Goal: Browse casually: Explore the website without a specific task or goal

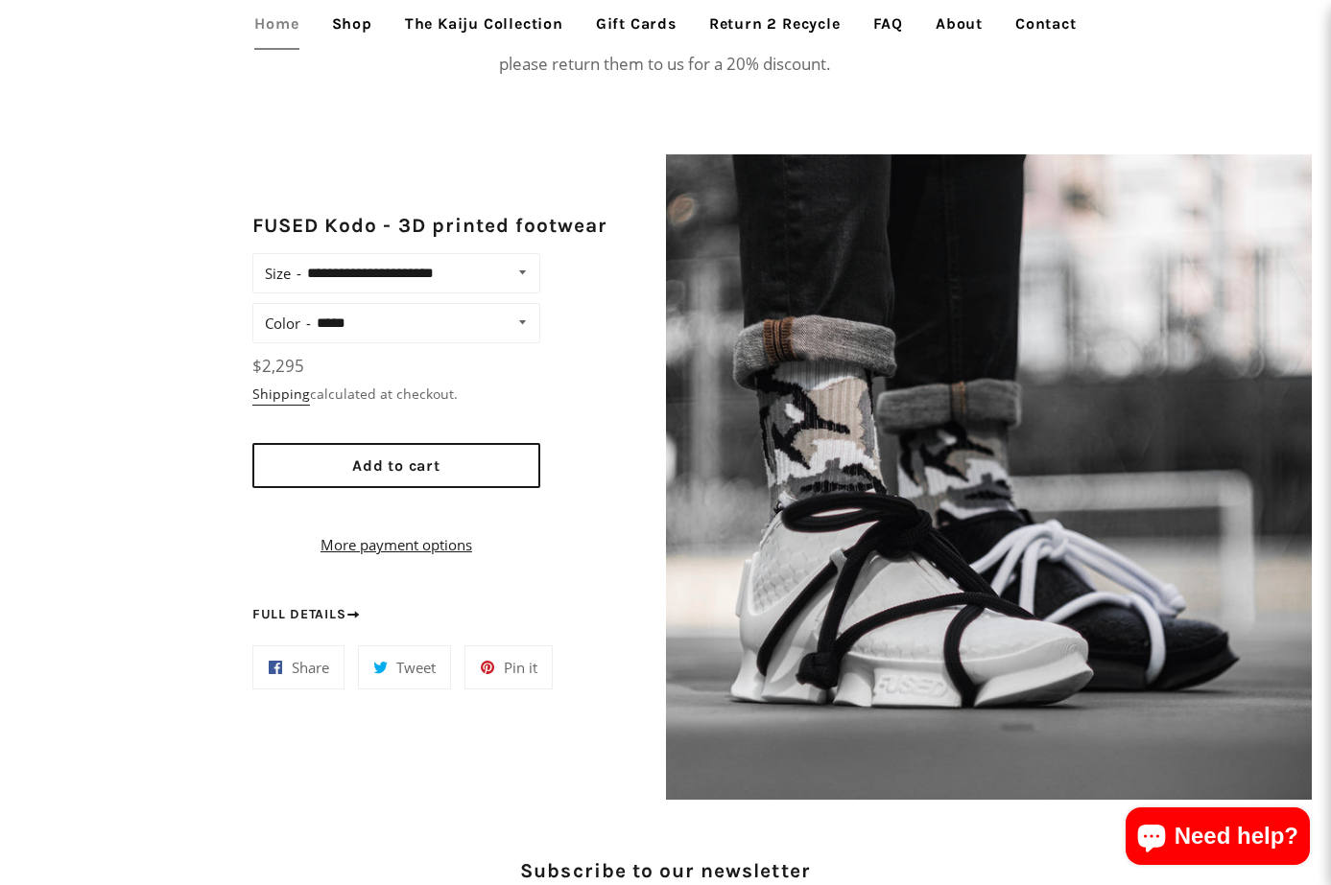
scroll to position [1678, 0]
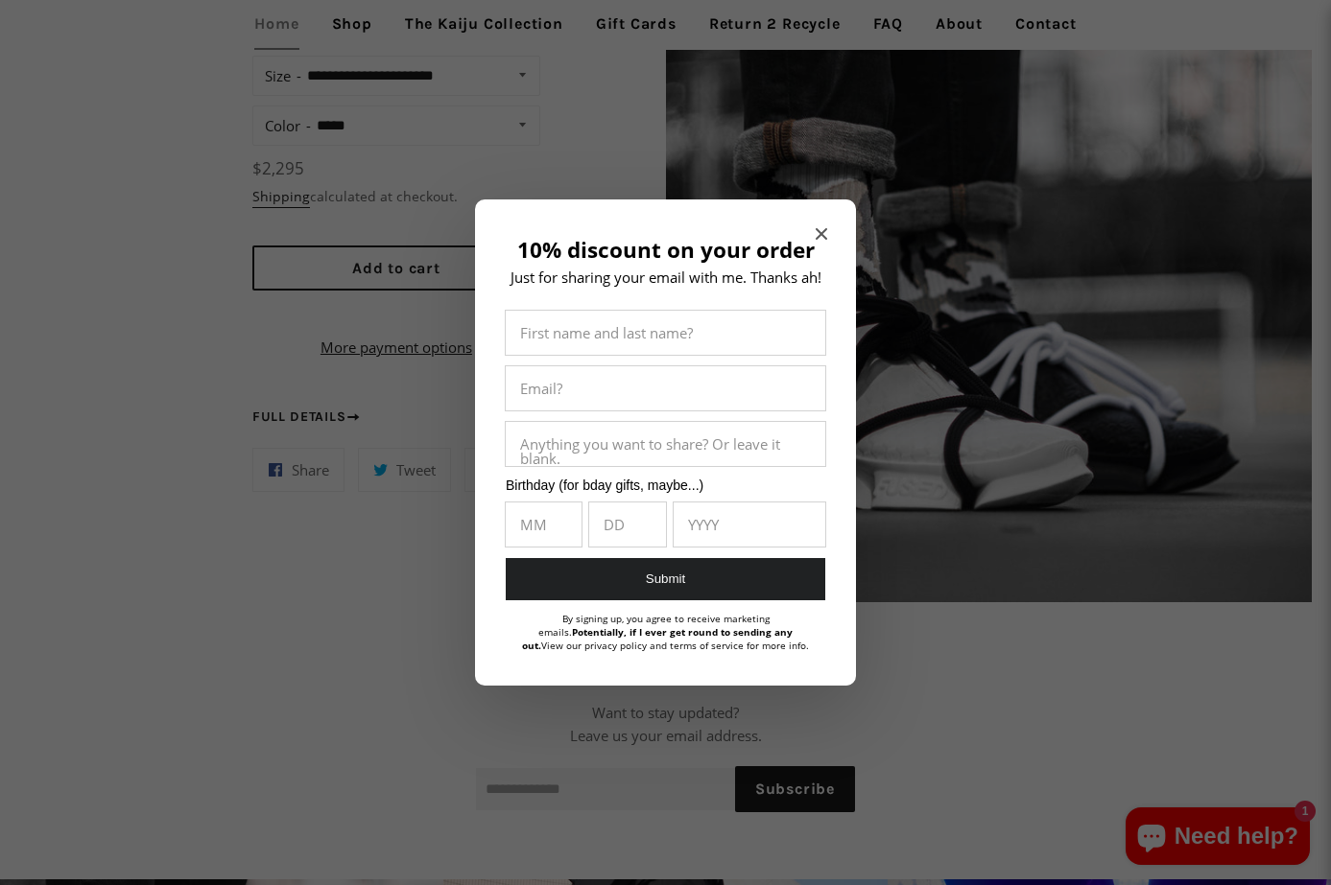
click at [826, 228] on icon "Close modal" at bounding box center [821, 234] width 12 height 12
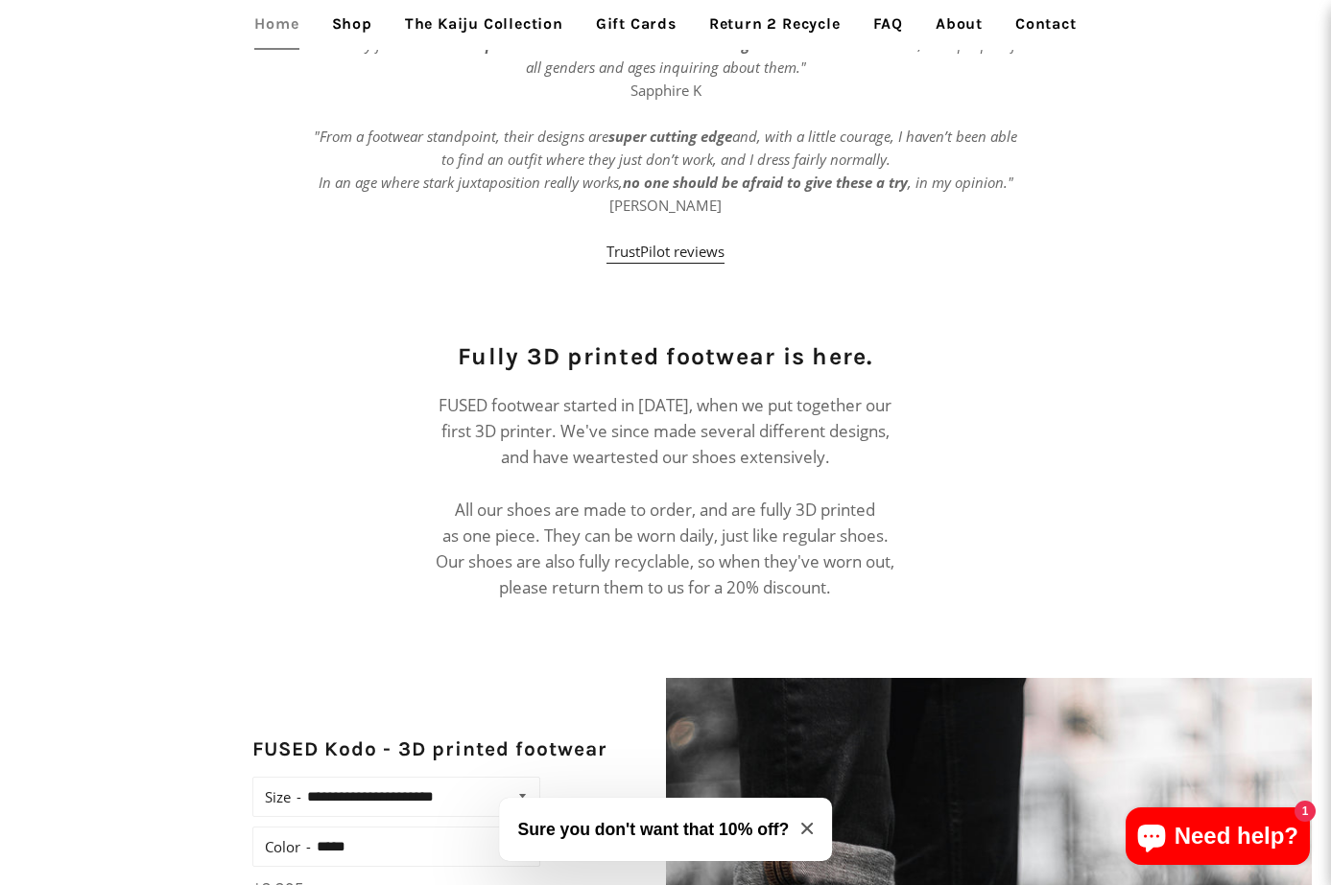
scroll to position [2349, 0]
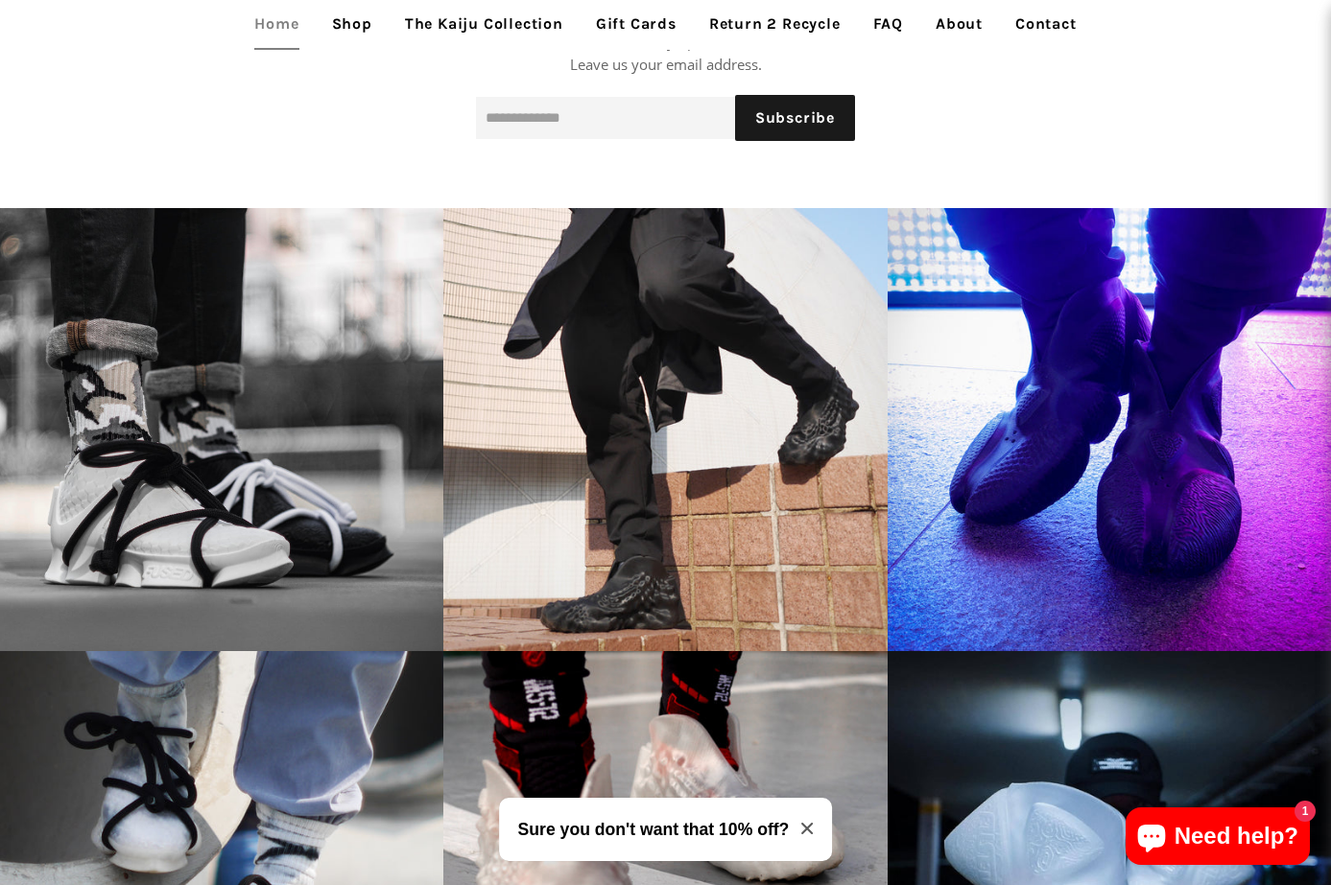
click at [363, 23] on link "Shop" at bounding box center [352, 24] width 69 height 48
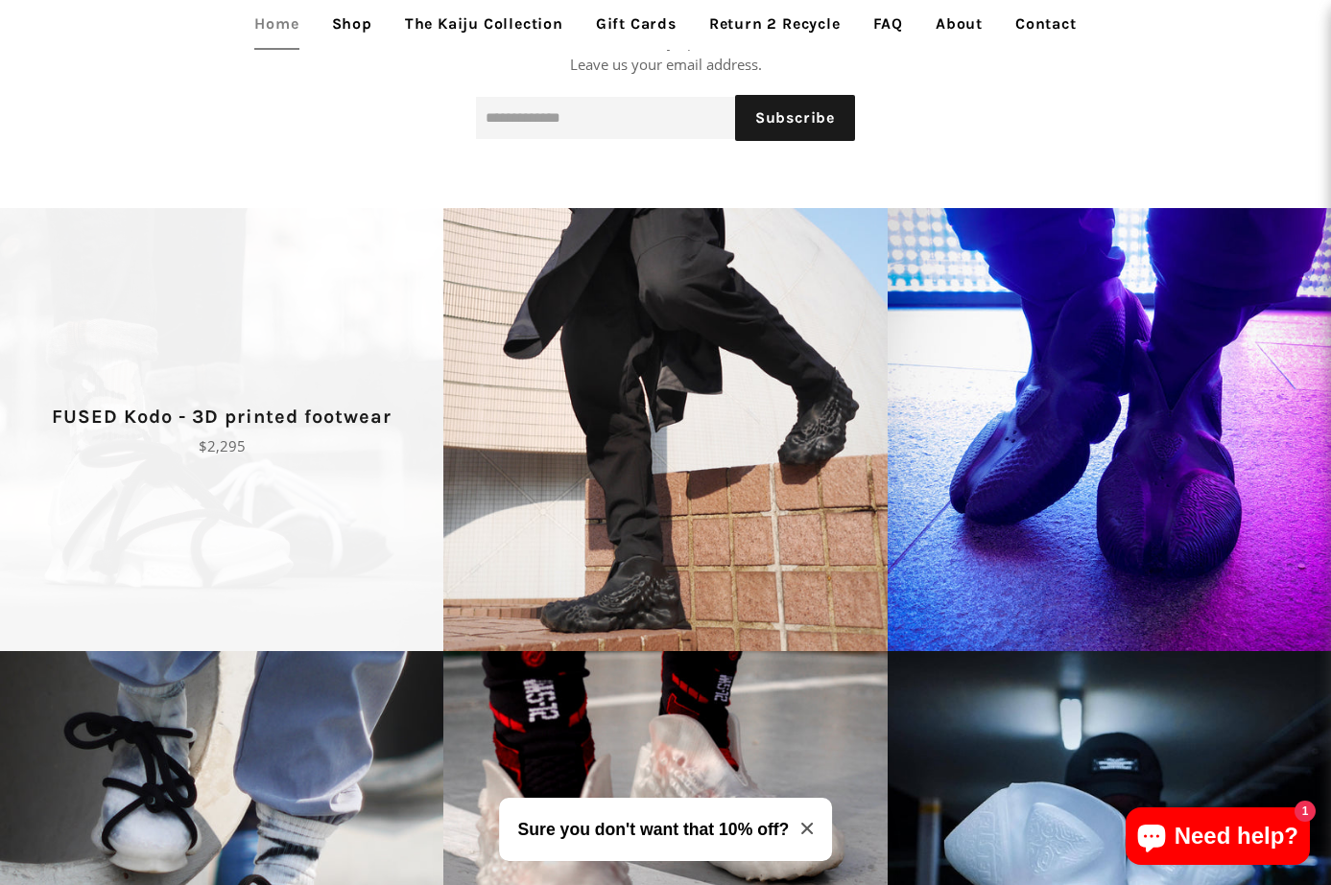
click at [266, 421] on p "FUSED Kodo - 3D printed footwear" at bounding box center [222, 417] width 376 height 31
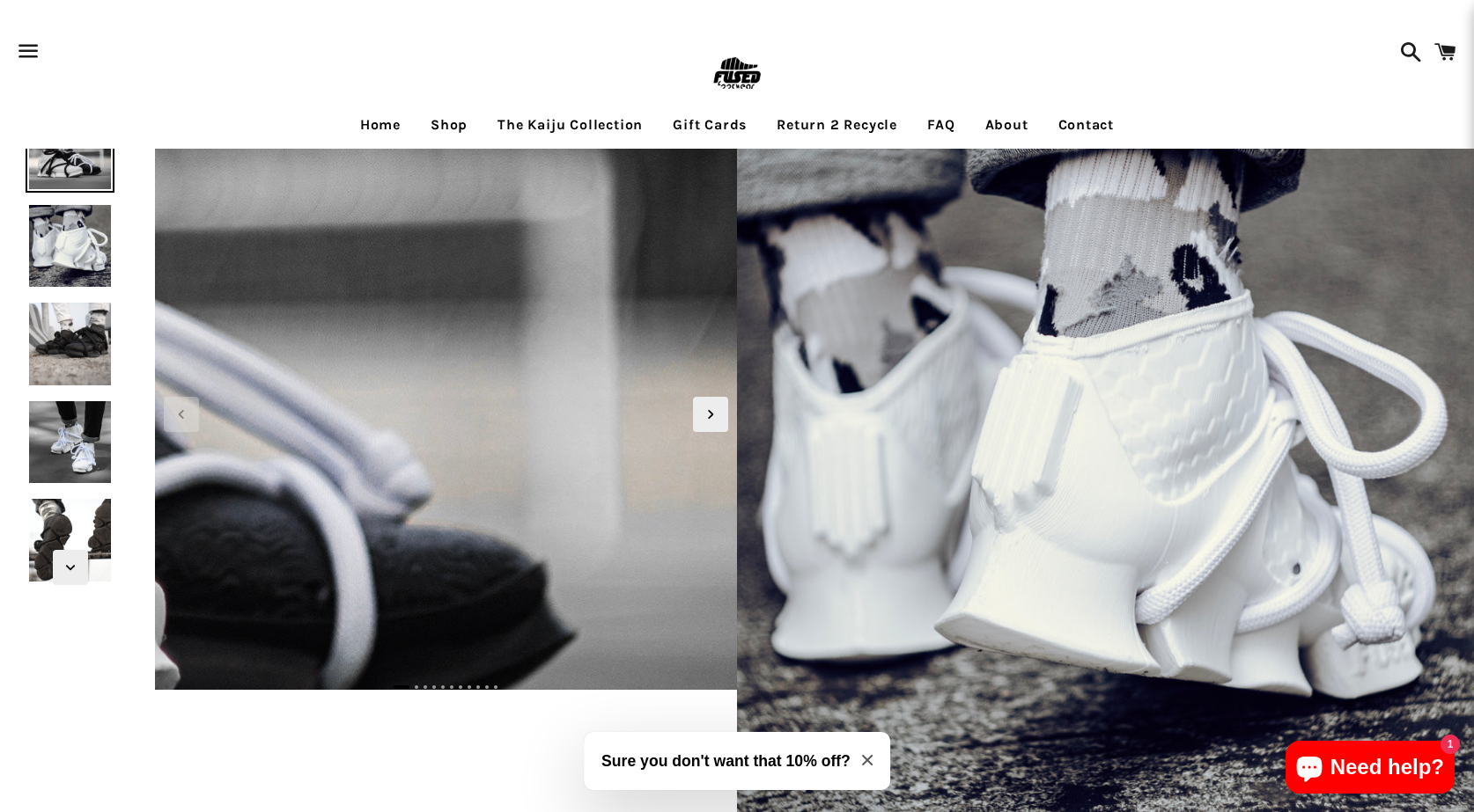
scroll to position [11, 0]
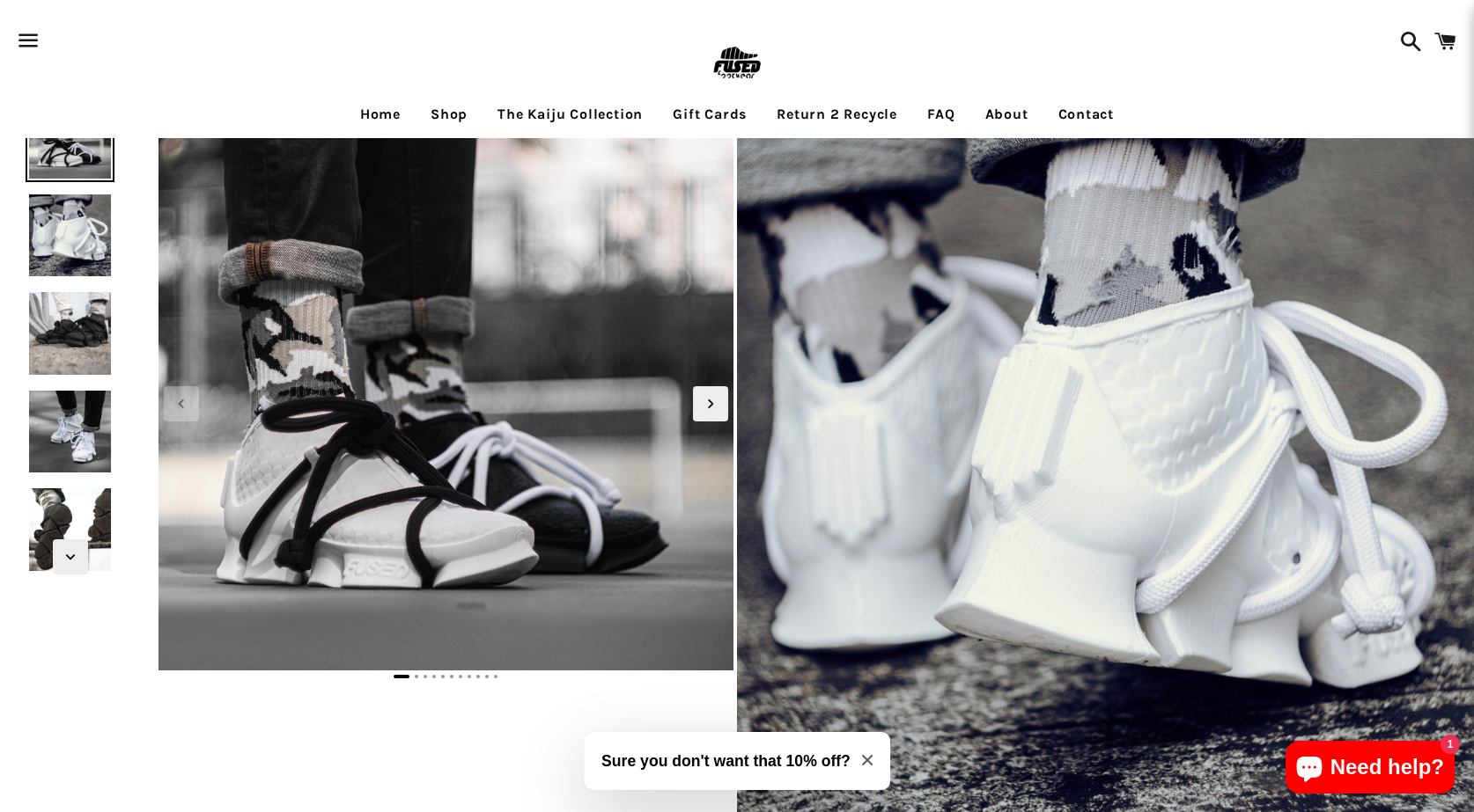
click at [734, 56] on img at bounding box center [736, 63] width 57 height 57
